Goal: Ask a question

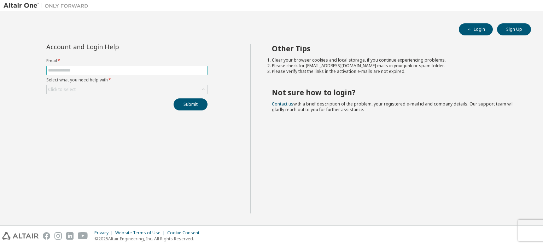
click at [117, 70] on input "text" at bounding box center [127, 70] width 158 height 6
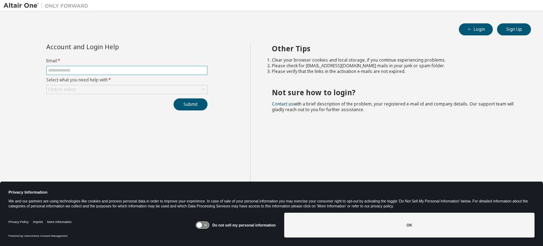
click at [113, 71] on input "text" at bounding box center [127, 70] width 158 height 6
type input "**********"
click at [119, 89] on div "Click to select" at bounding box center [127, 89] width 160 height 8
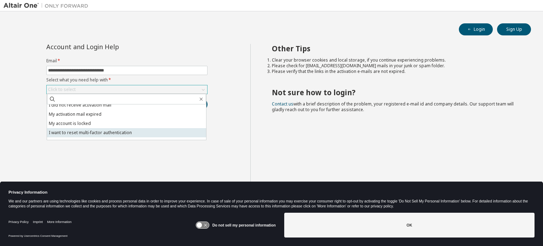
scroll to position [20, 0]
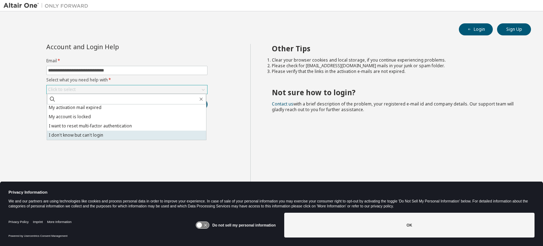
click at [59, 135] on li "I don't know but can't login" at bounding box center [126, 134] width 159 height 9
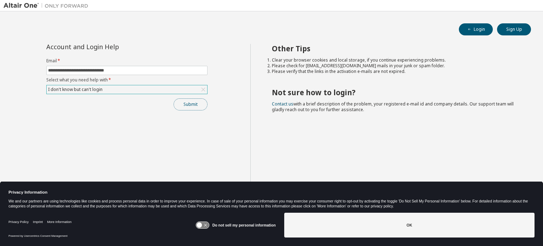
click at [194, 106] on button "Submit" at bounding box center [191, 104] width 34 height 12
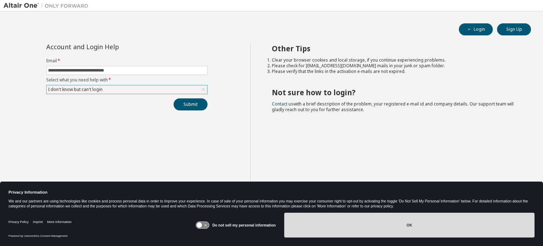
click at [315, 219] on button "OK" at bounding box center [409, 224] width 250 height 25
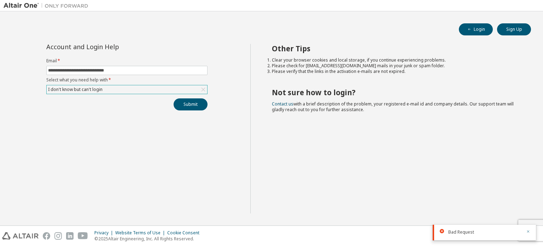
click at [526, 231] on icon "button" at bounding box center [528, 231] width 4 height 4
click at [536, 229] on div "Privacy Website Terms of Use Cookie Consent © 2025 Altair Engineering, Inc. All…" at bounding box center [271, 235] width 543 height 20
click at [526, 235] on div "Privacy Website Terms of Use Cookie Consent © 2025 Altair Engineering, Inc. All…" at bounding box center [271, 235] width 543 height 20
click at [524, 225] on div "Privacy Website Terms of Use Cookie Consent © 2025 Altair Engineering, Inc. All…" at bounding box center [271, 235] width 543 height 20
click at [534, 225] on div "Privacy Website Terms of Use Cookie Consent © 2025 Altair Engineering, Inc. All…" at bounding box center [271, 235] width 543 height 20
